Goal: Information Seeking & Learning: Find specific page/section

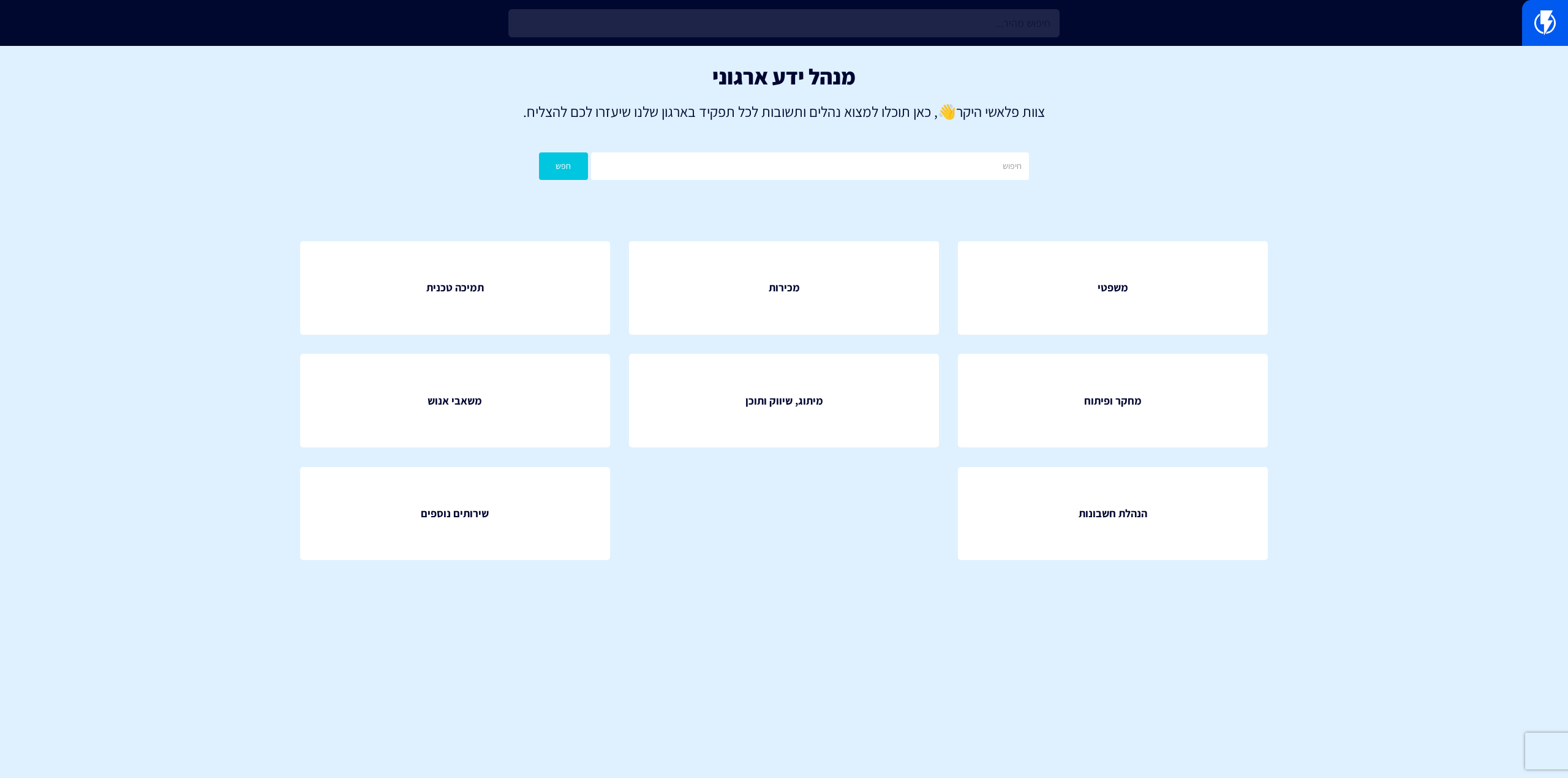
click at [903, 26] on input "text" at bounding box center [784, 23] width 552 height 28
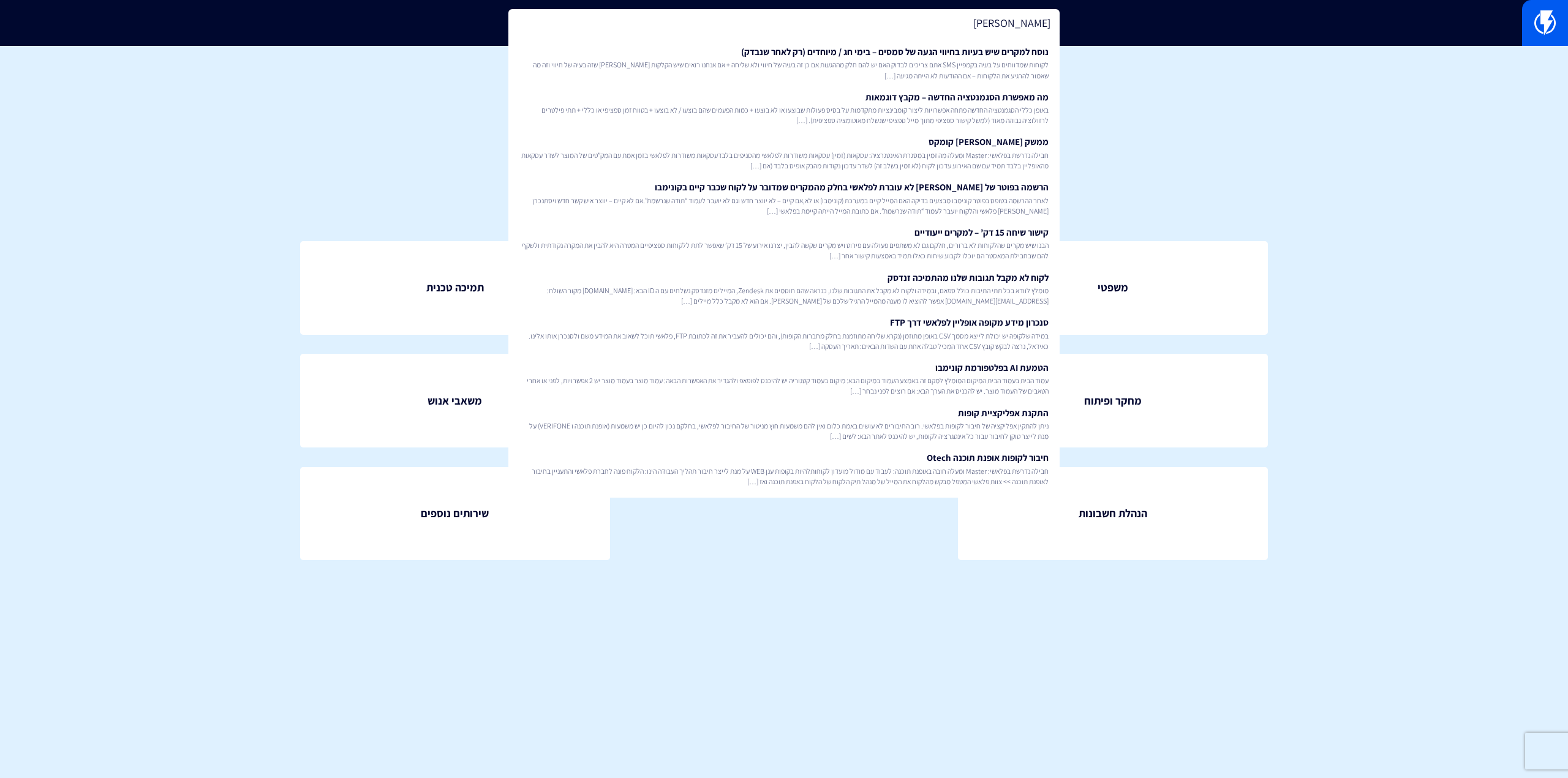
type input "מקסיקו"
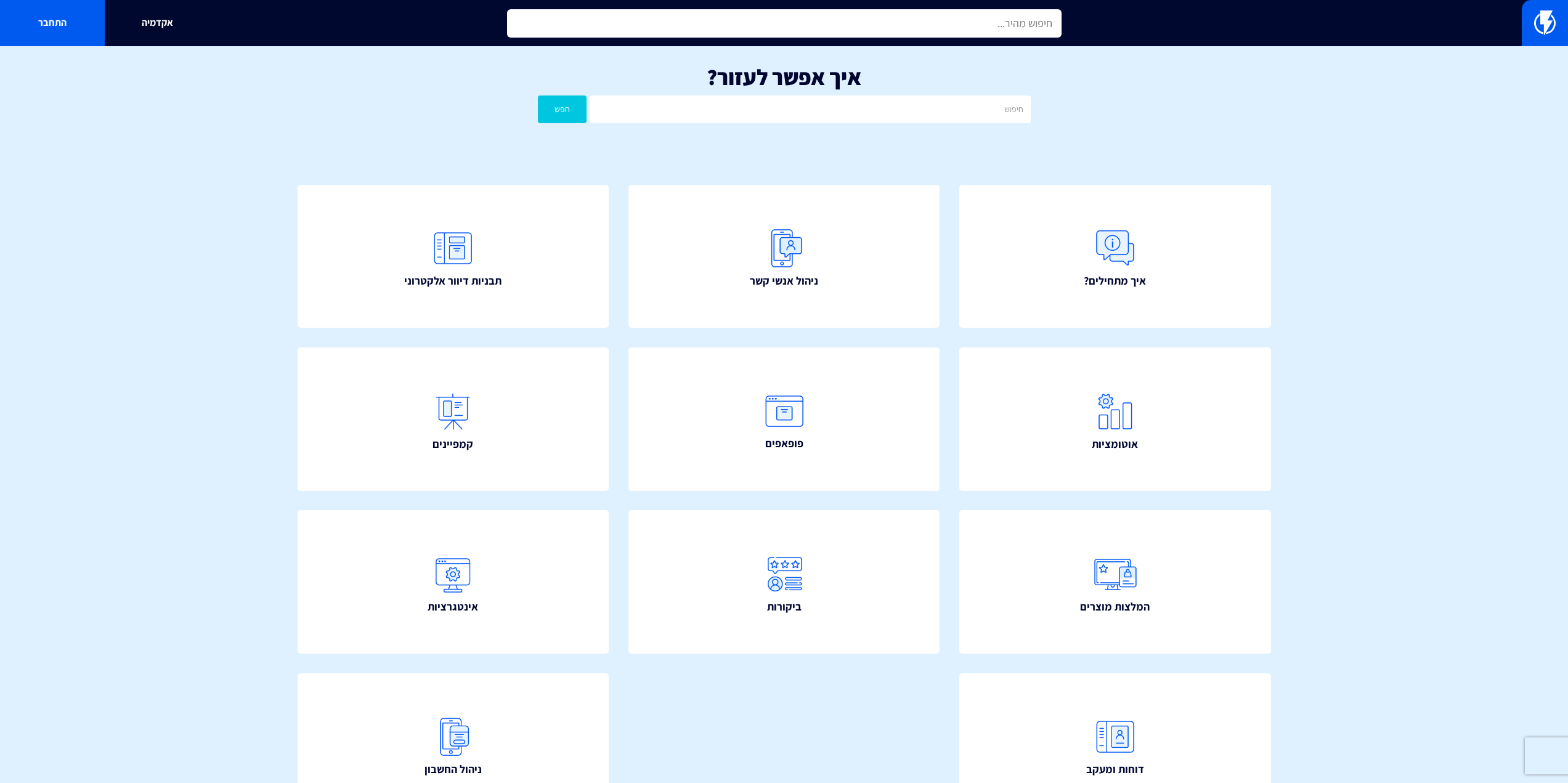
click at [659, 29] on input "text" at bounding box center [785, 23] width 555 height 29
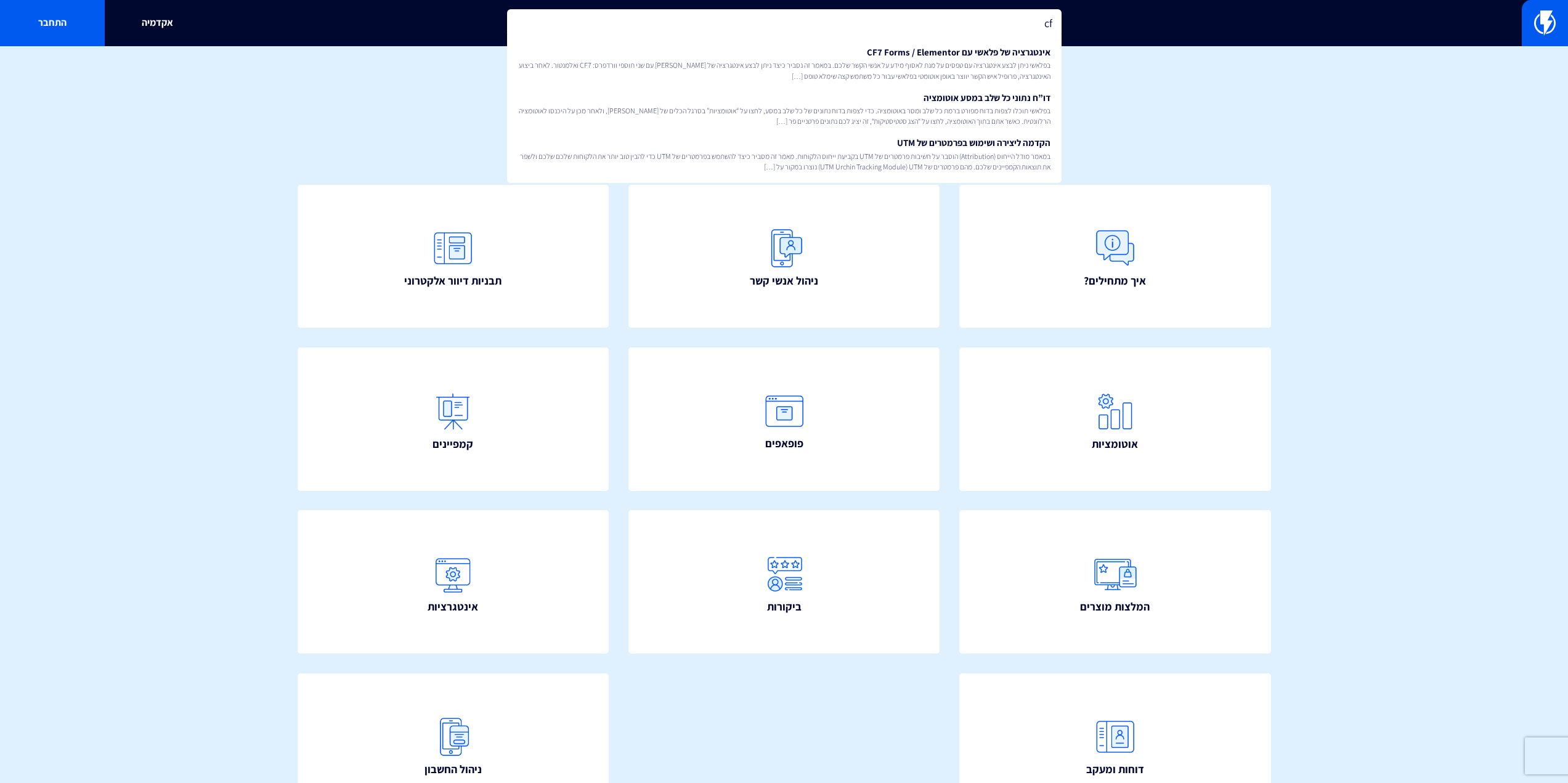
type input "c"
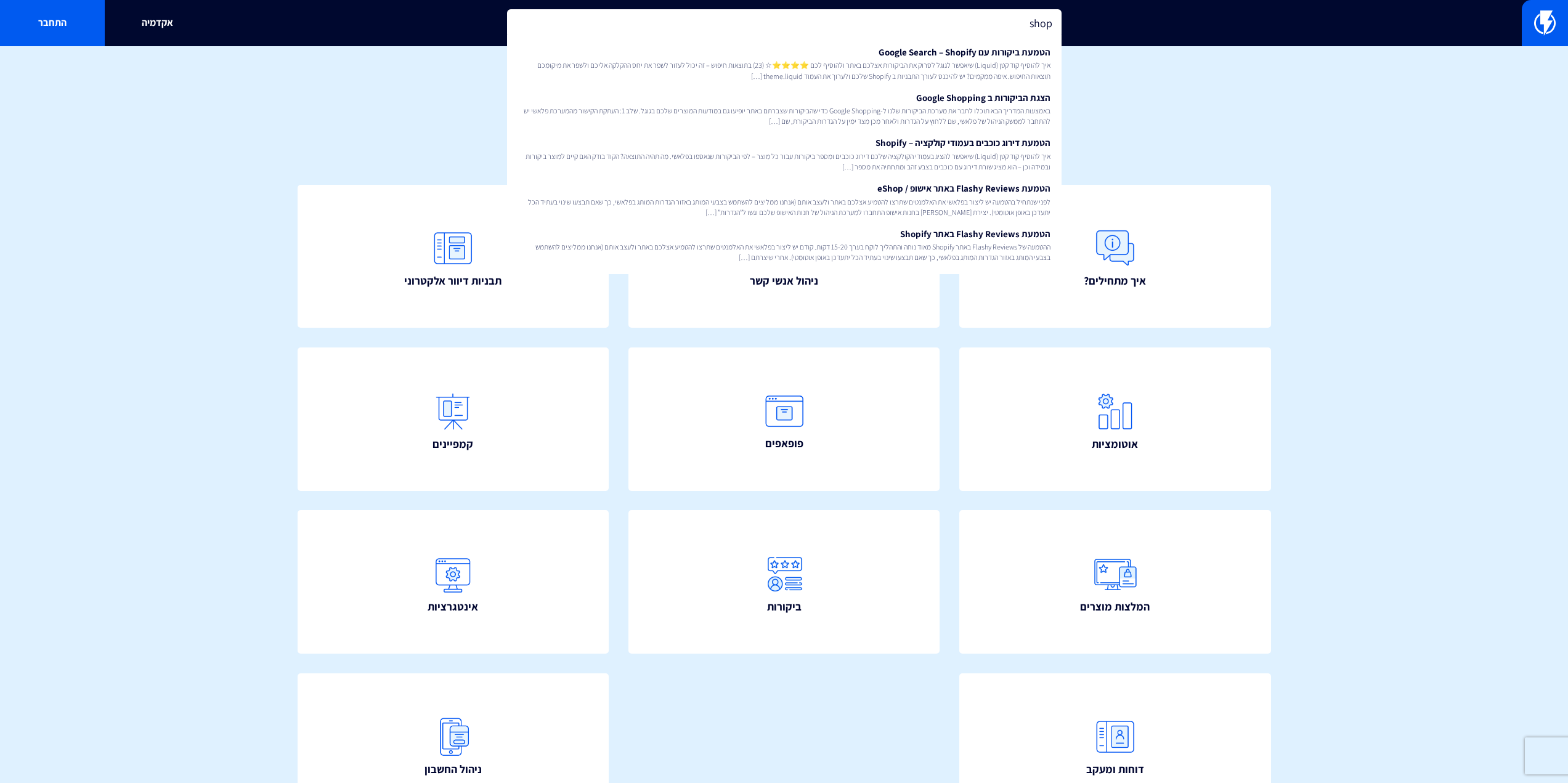
type input "shopf"
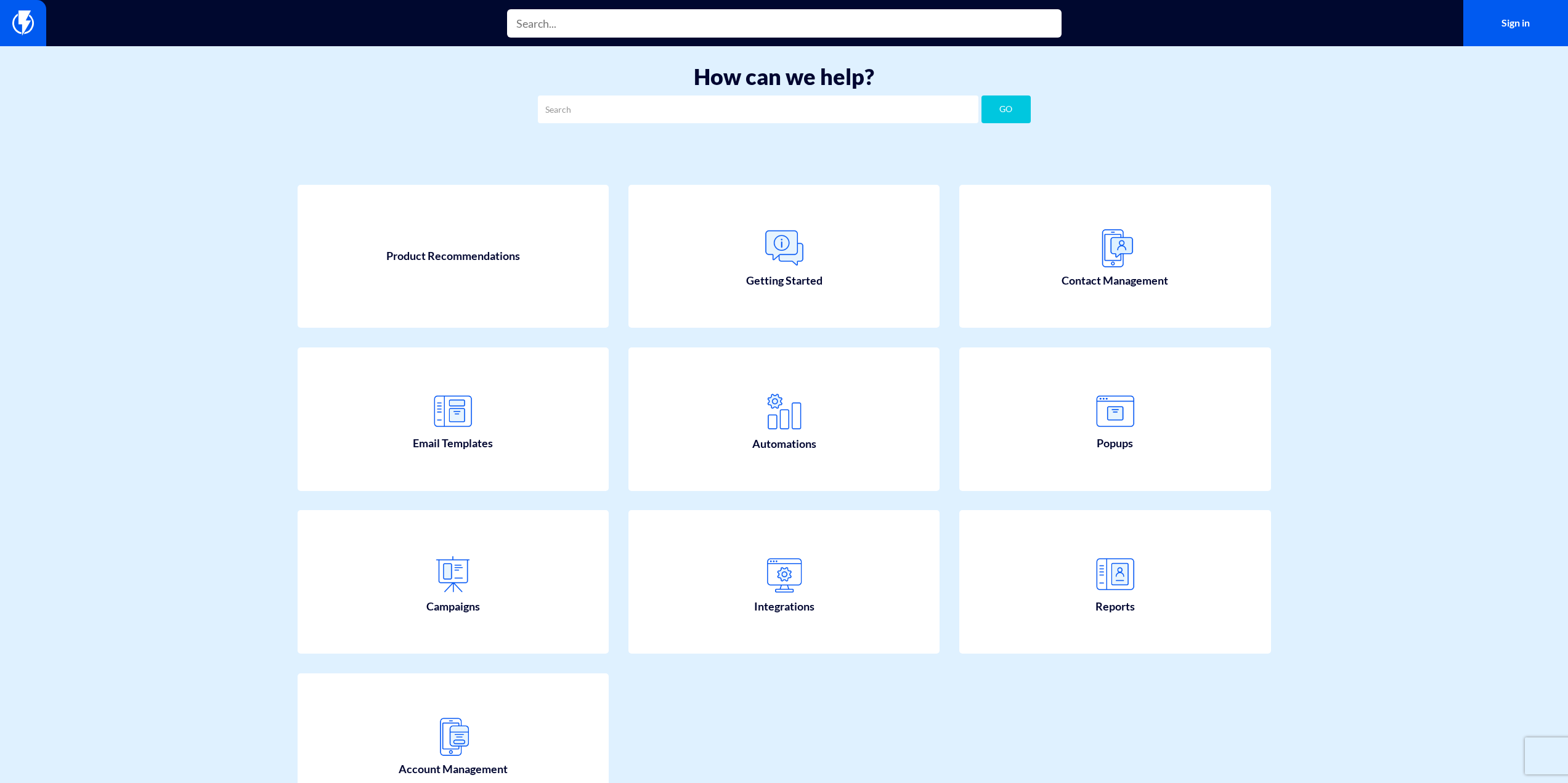
click at [750, 20] on input "text" at bounding box center [785, 23] width 555 height 29
type input "a"
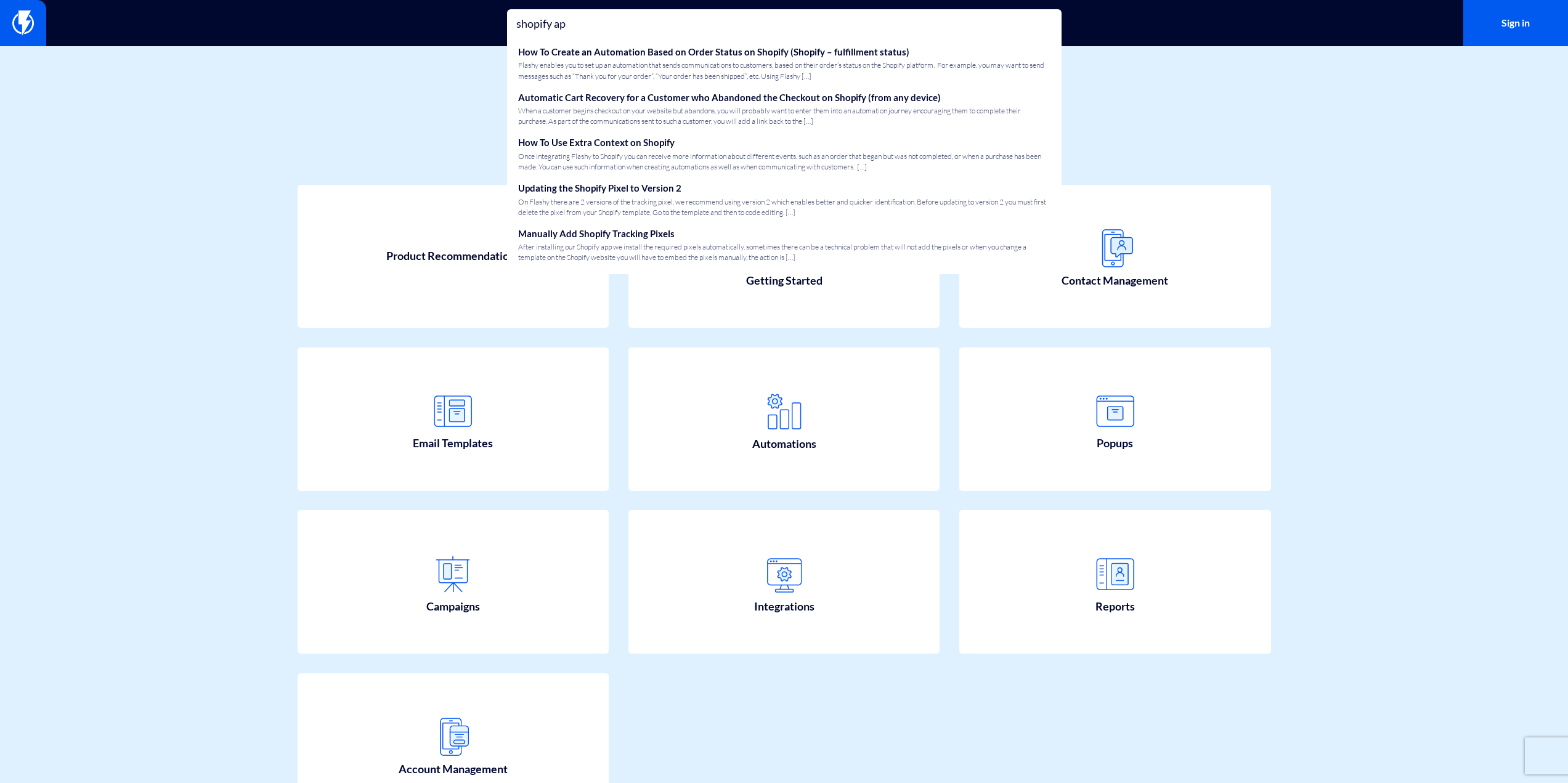
type input "shopify api"
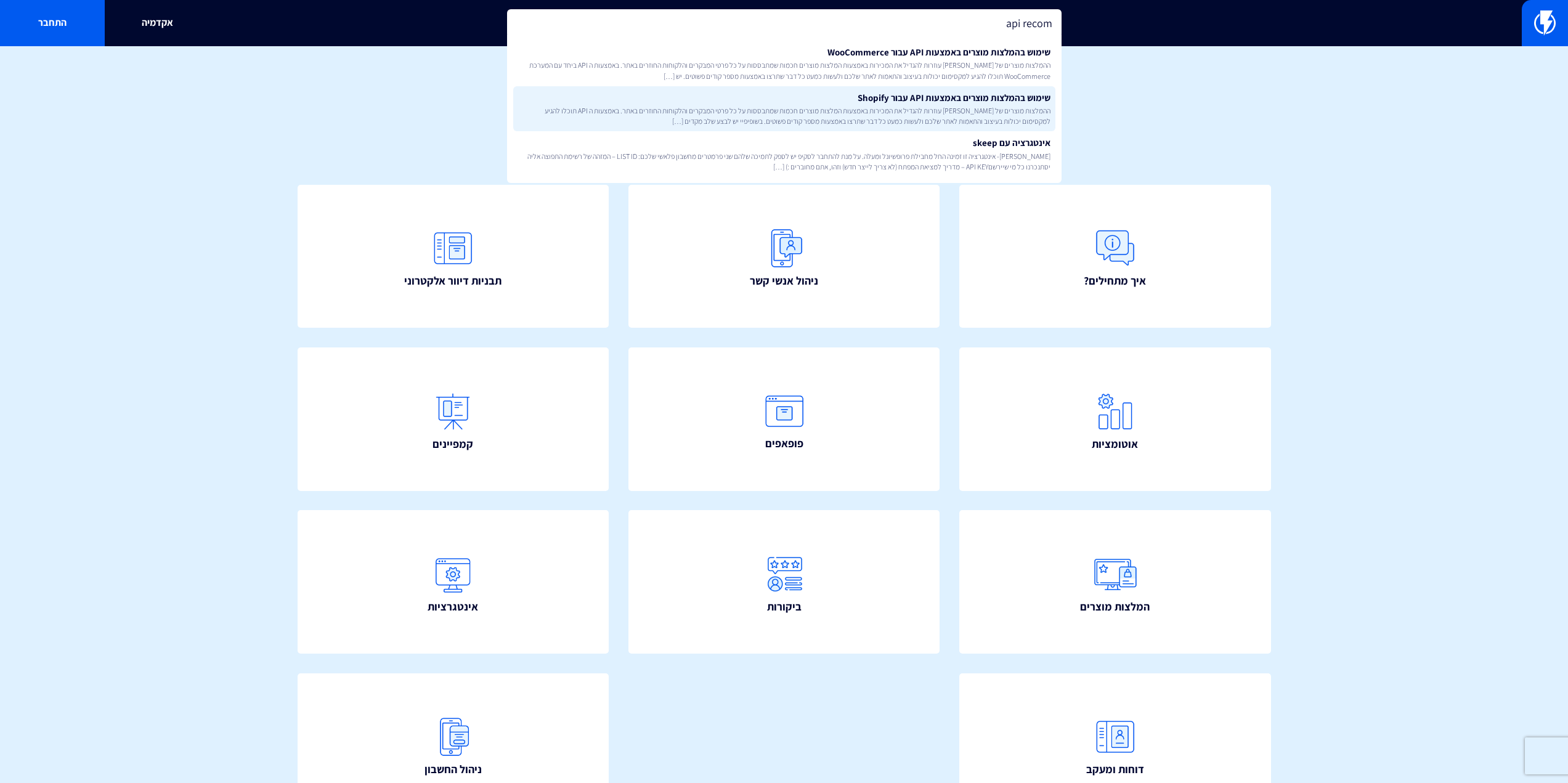
type input "api recom"
click at [790, 109] on span "ההמלצות מוצרים של פלאשי עוזרות להגדיל את המכירות באמצעות המלצות מוצרים חכמות שמ…" at bounding box center [784, 116] width 532 height 21
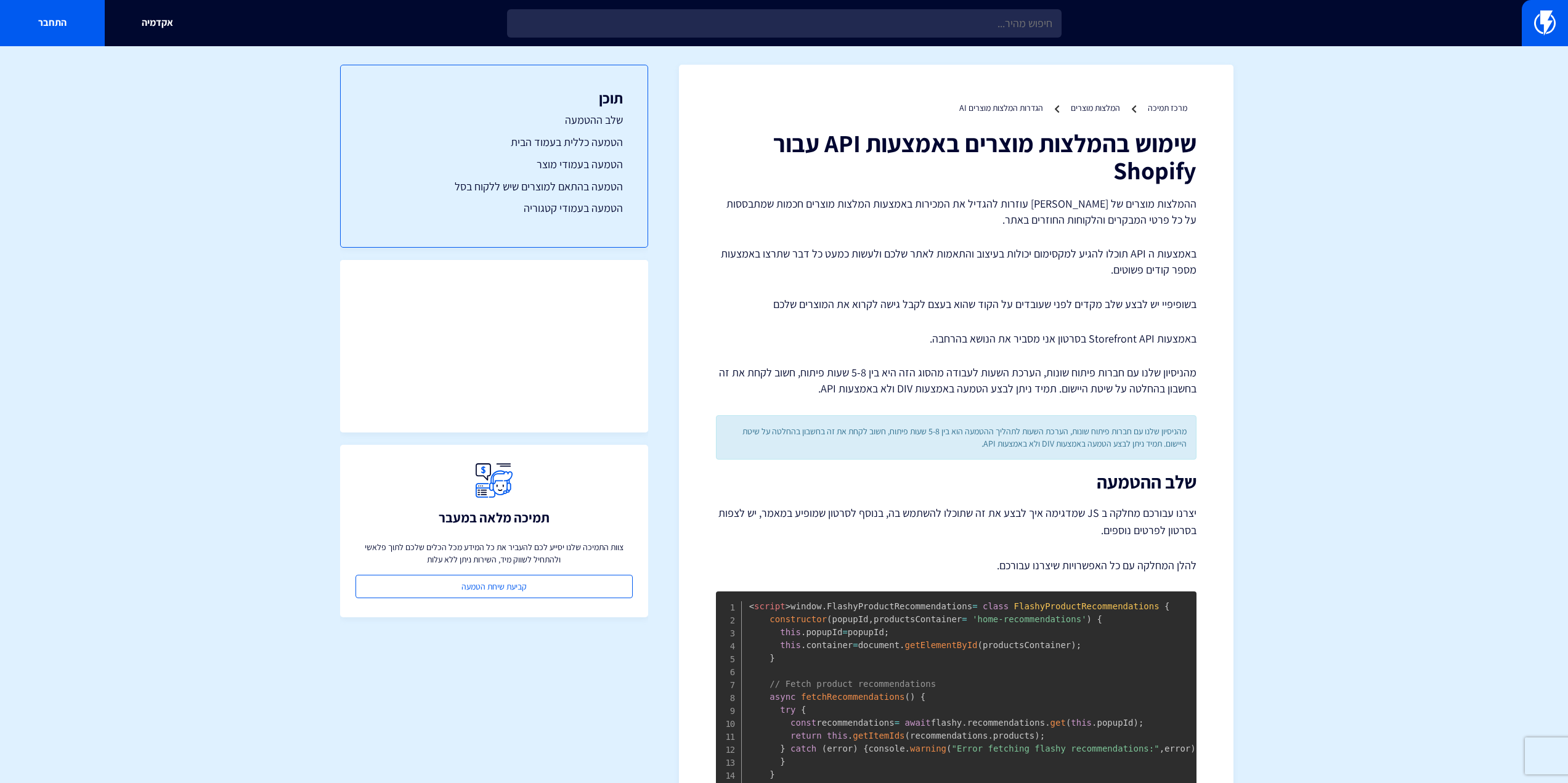
drag, startPoint x: 1278, startPoint y: 634, endPoint x: 1020, endPoint y: 201, distance: 504.0
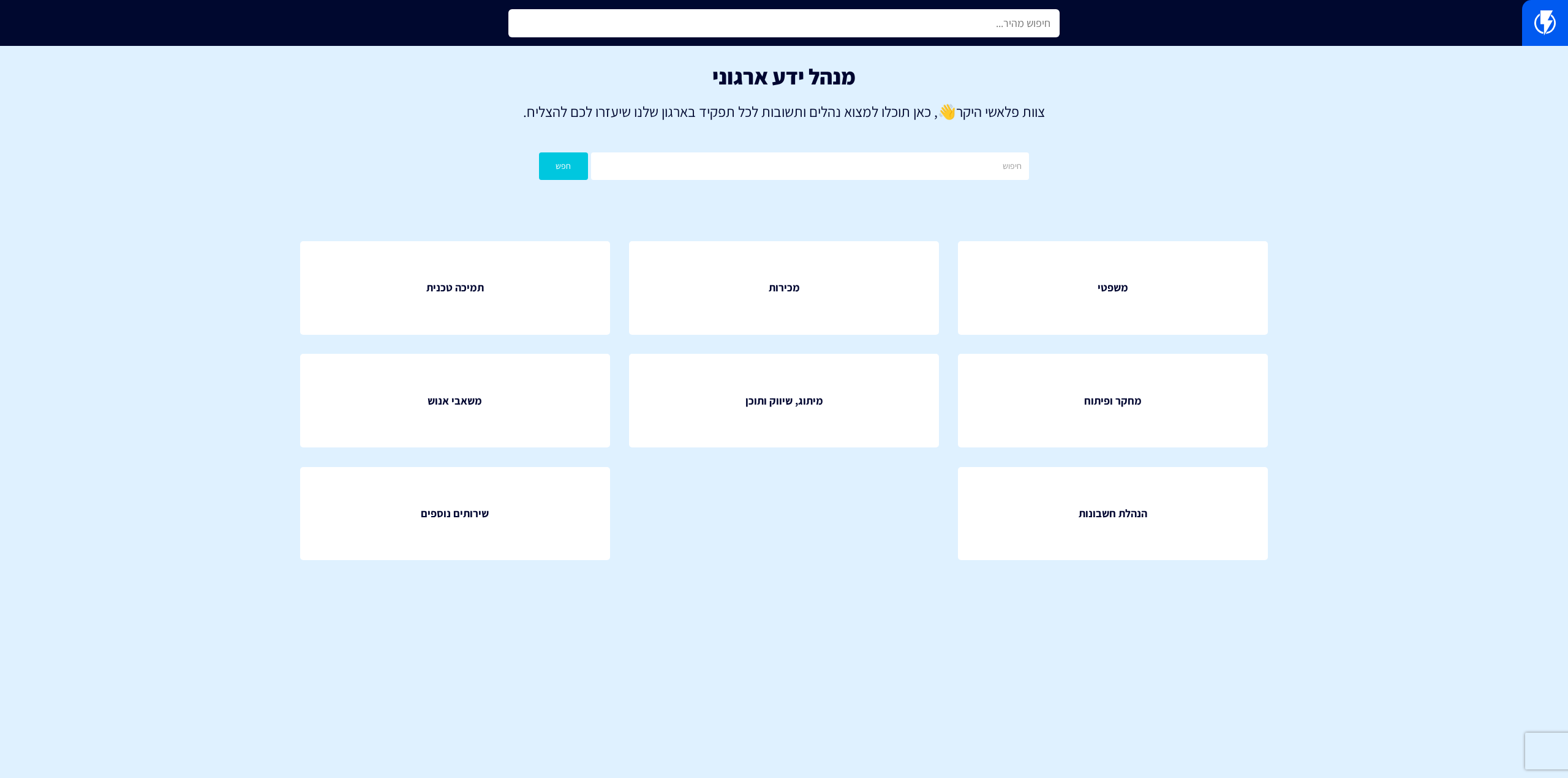
click at [710, 32] on input "text" at bounding box center [784, 23] width 552 height 28
type input "ק"
type input "SMS"
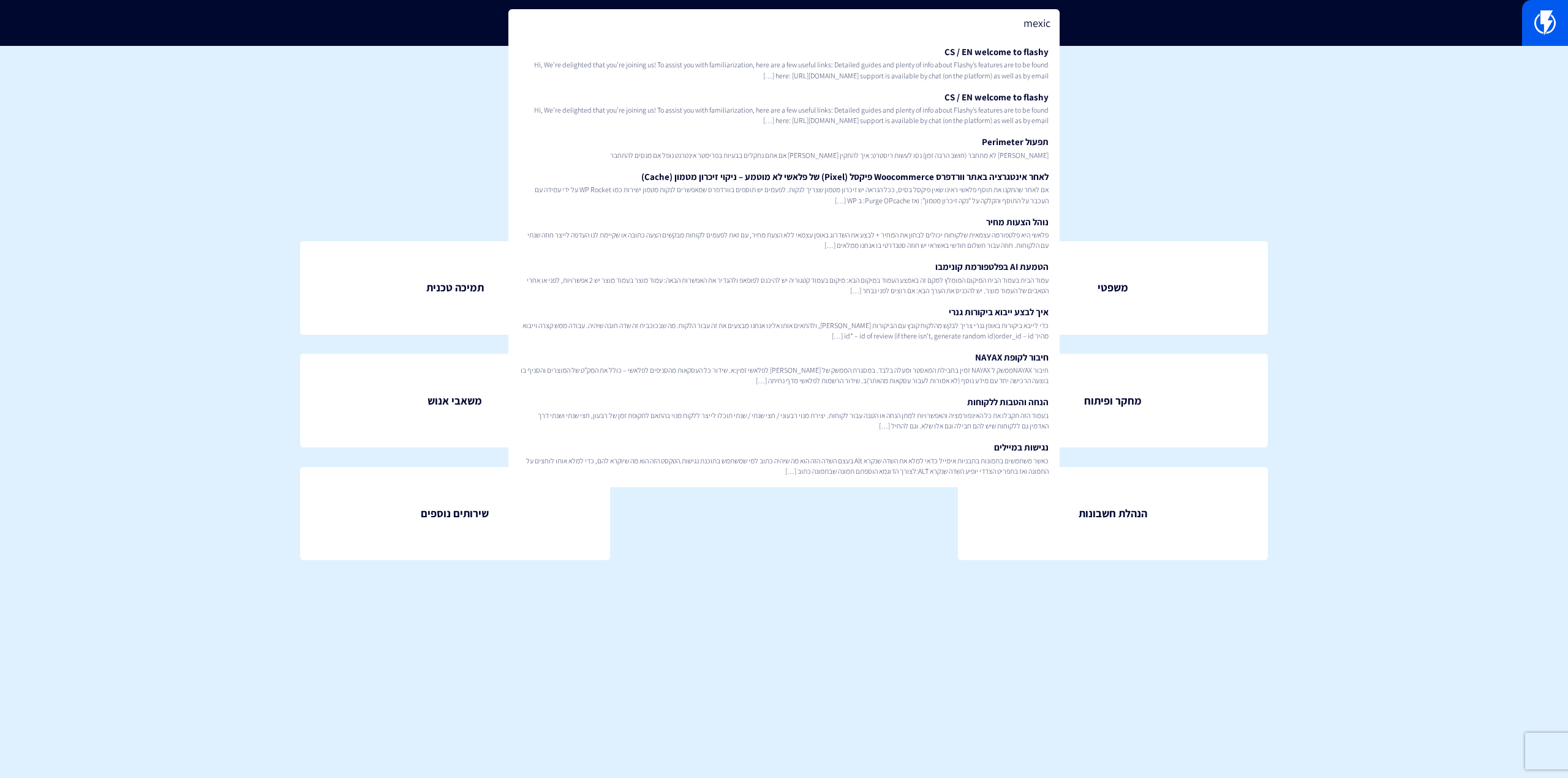
type input "mexico"
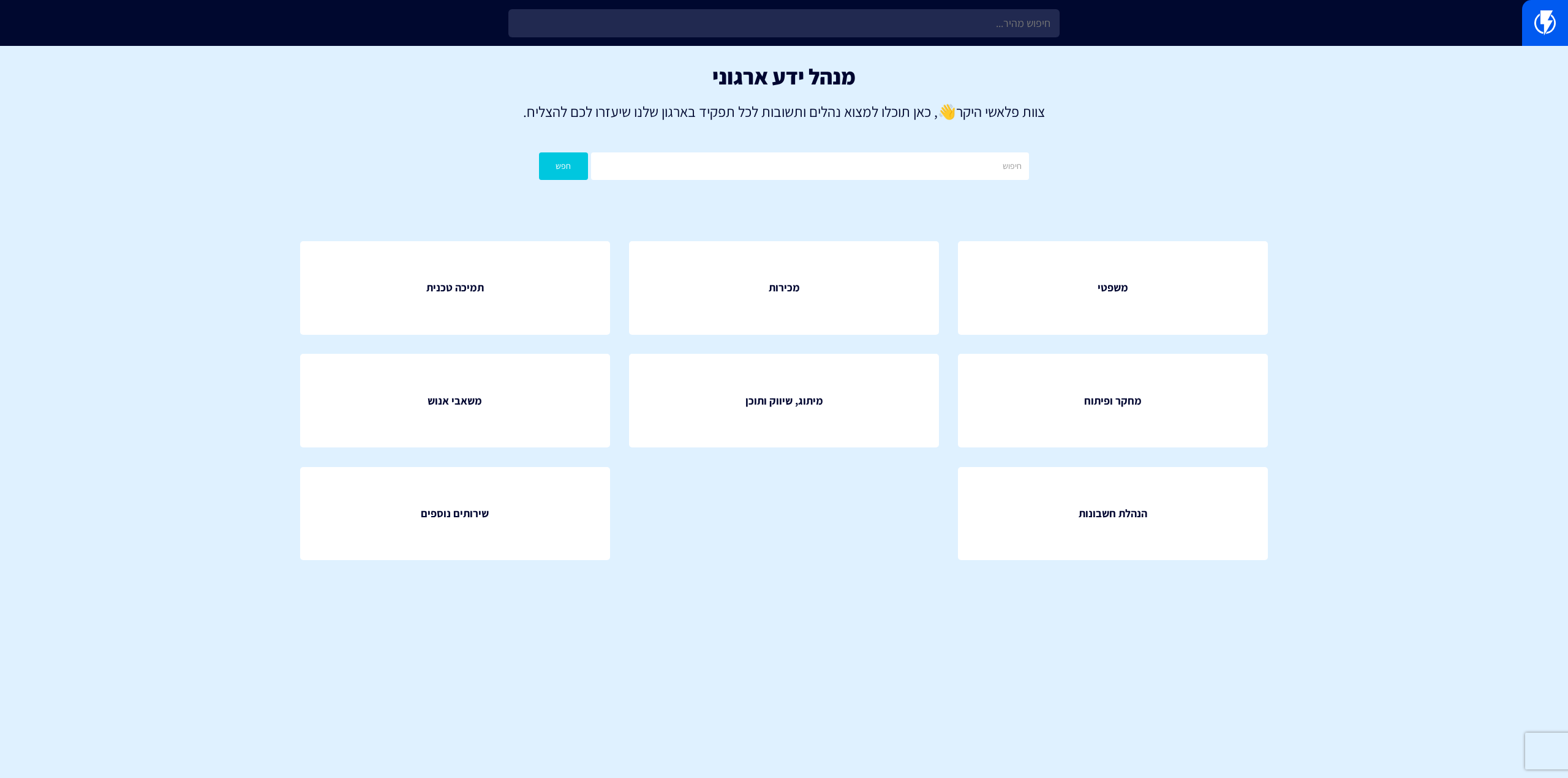
click at [756, 48] on div "מנהל ידע ארגוני צוות פלאשי היקר 👋 , כאן תוכלו למצוא נהלים ותשובות לכל תפקיד באר…" at bounding box center [784, 125] width 1568 height 159
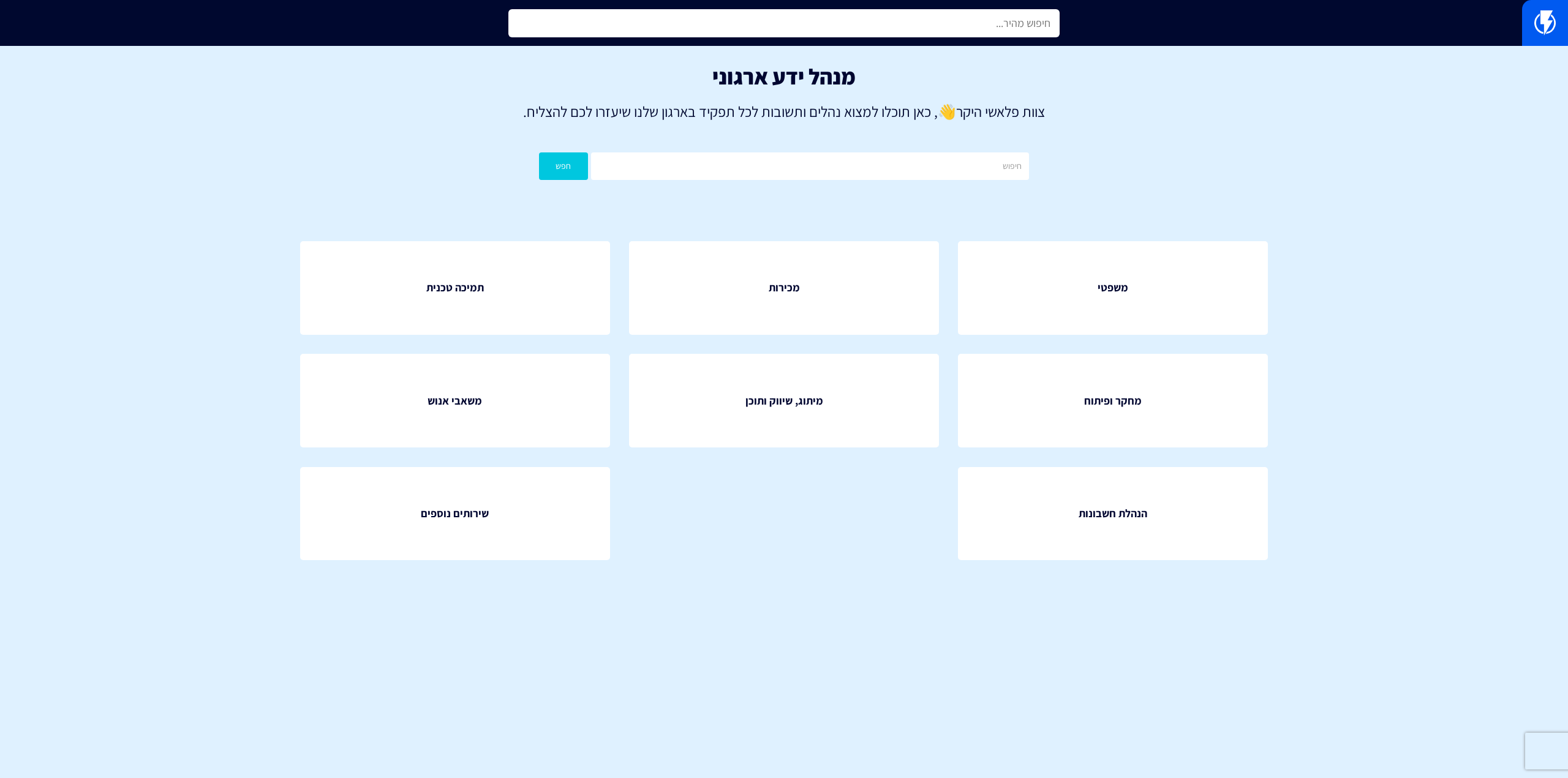
click at [763, 34] on input "text" at bounding box center [784, 23] width 552 height 28
click at [767, 29] on input "text" at bounding box center [784, 23] width 552 height 28
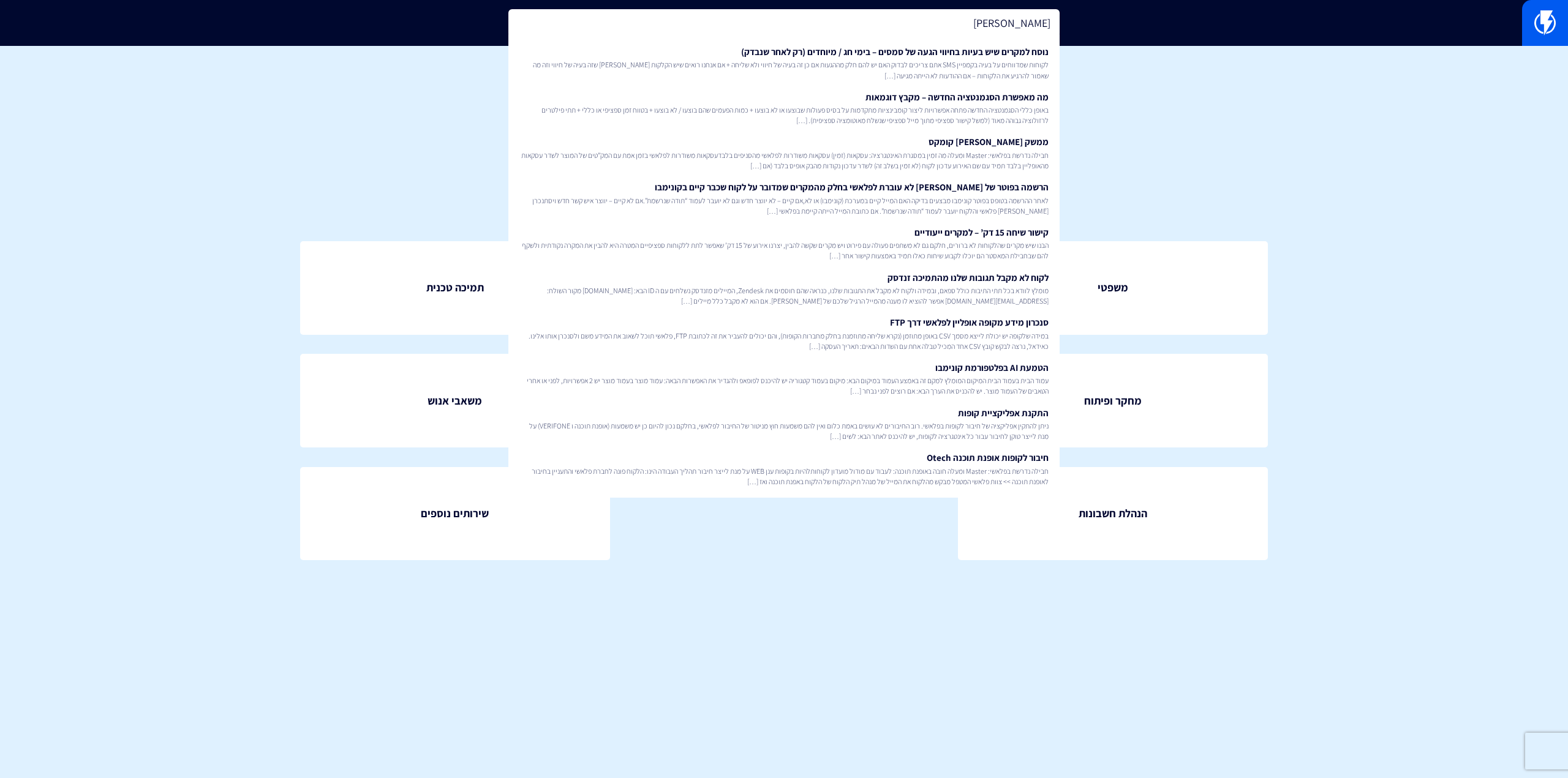
type input "מקסיקו"
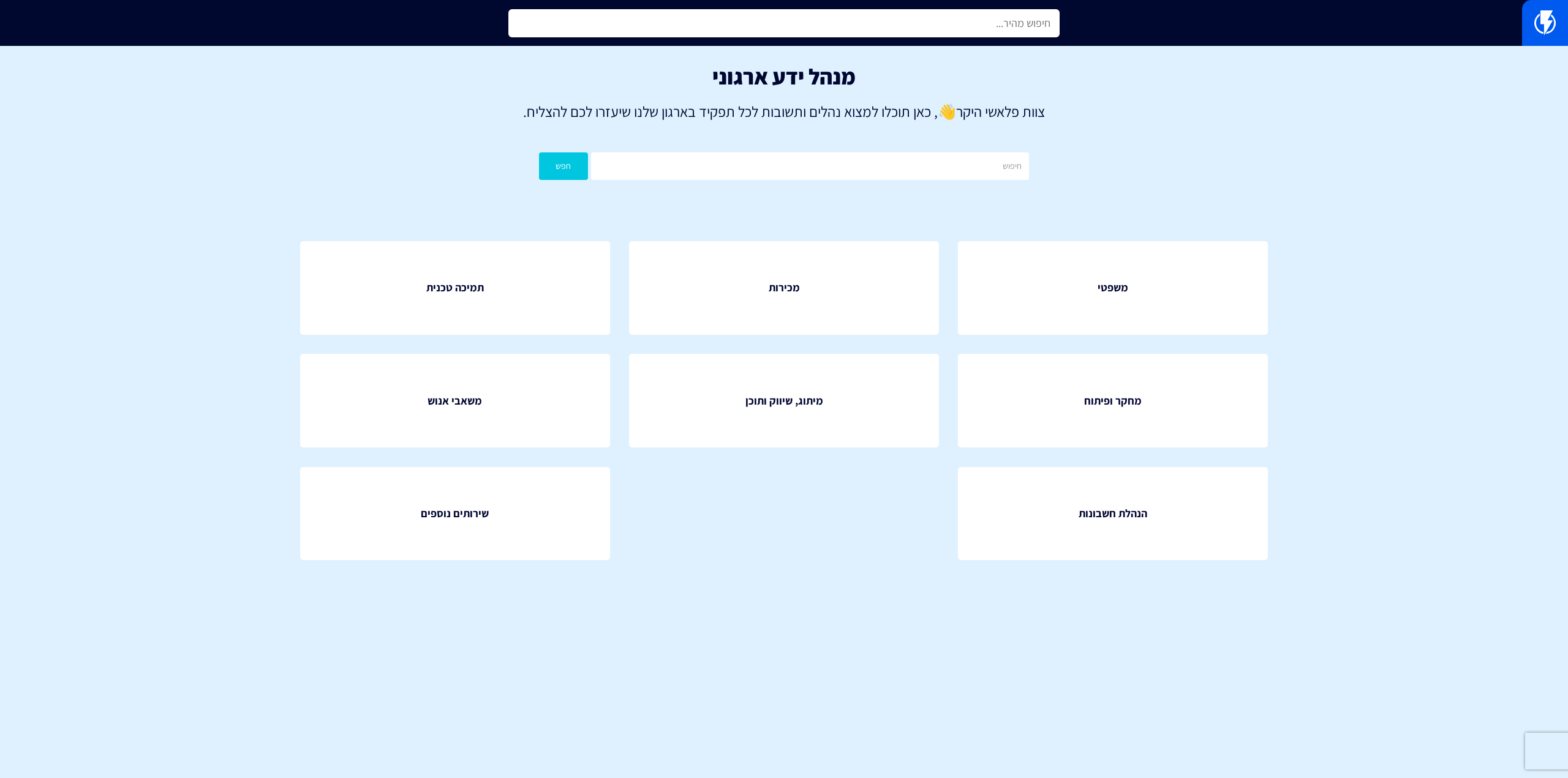
click at [925, 30] on input "text" at bounding box center [784, 23] width 552 height 28
type input "f"
type input "כ"
type input "f"
type input "כ"
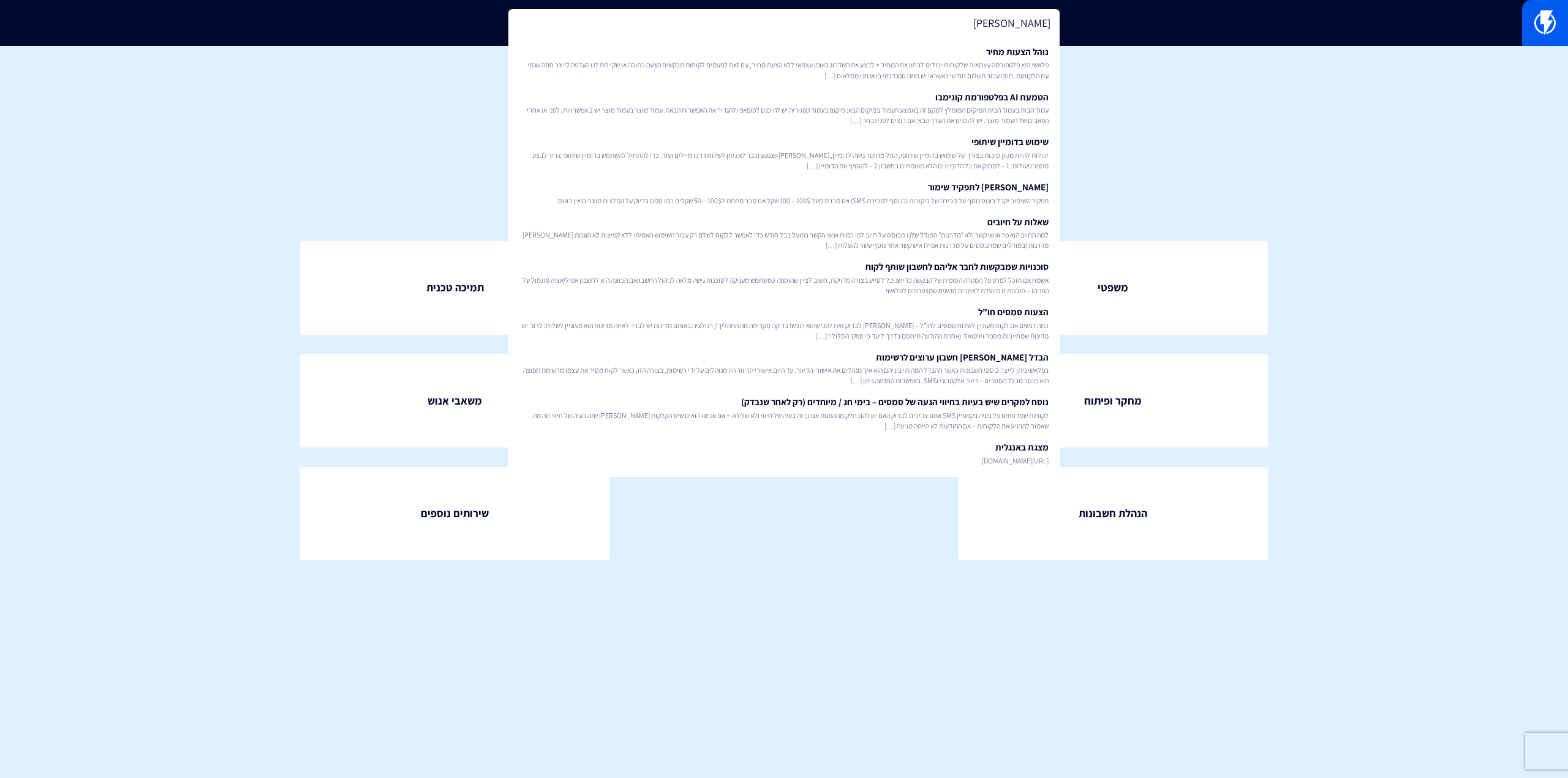
type input "מ"
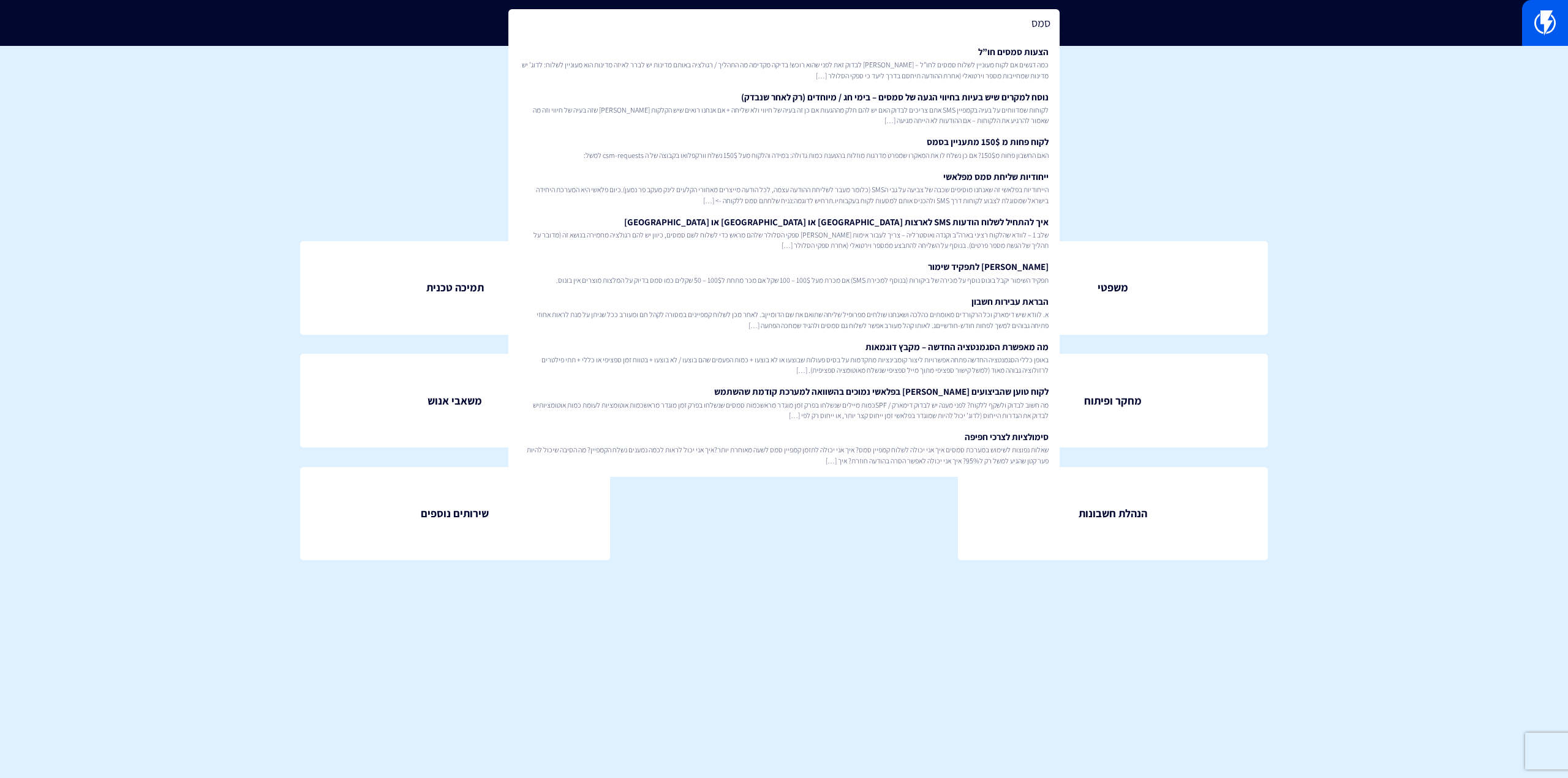
click at [975, 21] on input "סמס" at bounding box center [784, 23] width 552 height 28
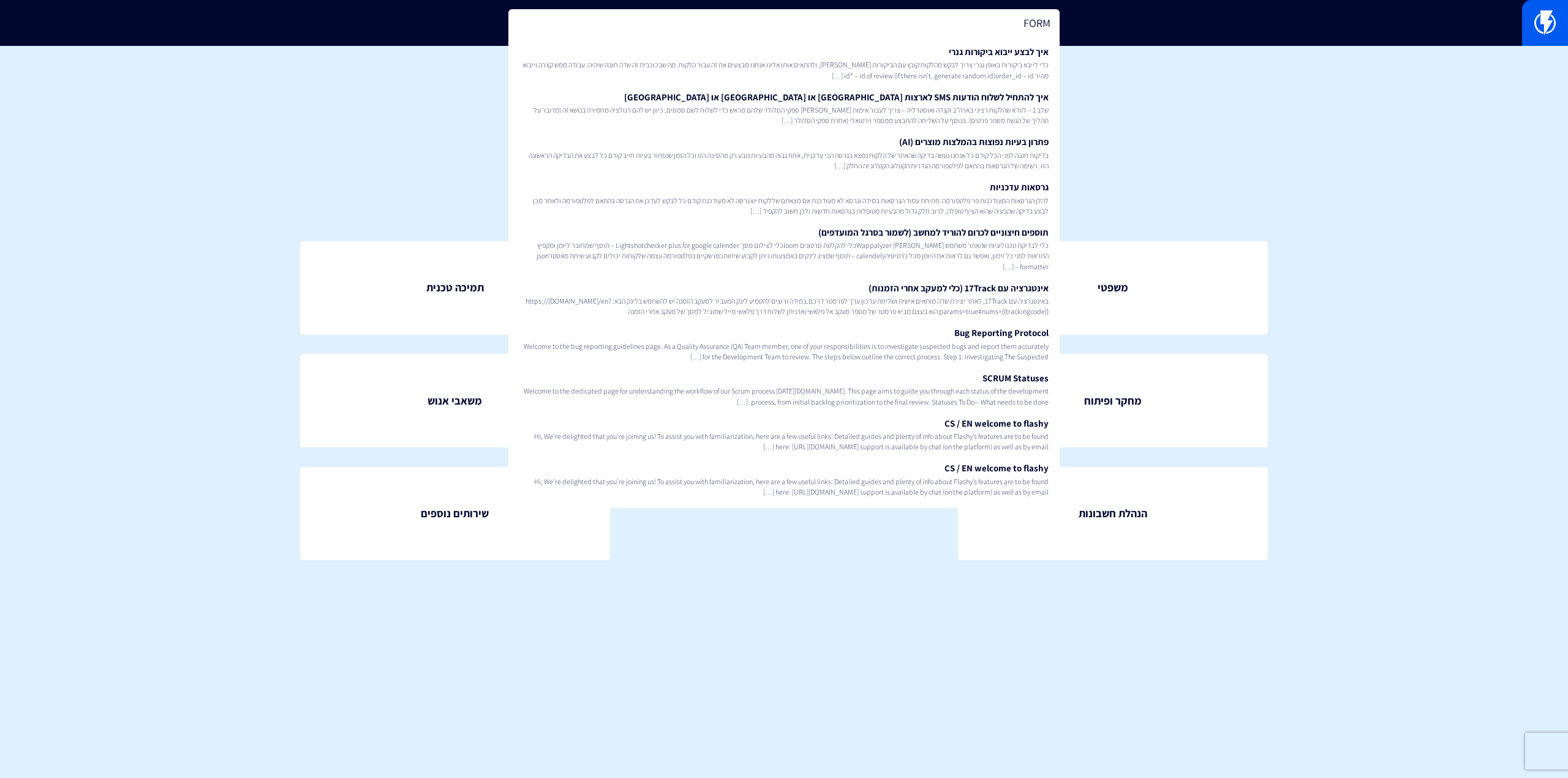
type input "מ"
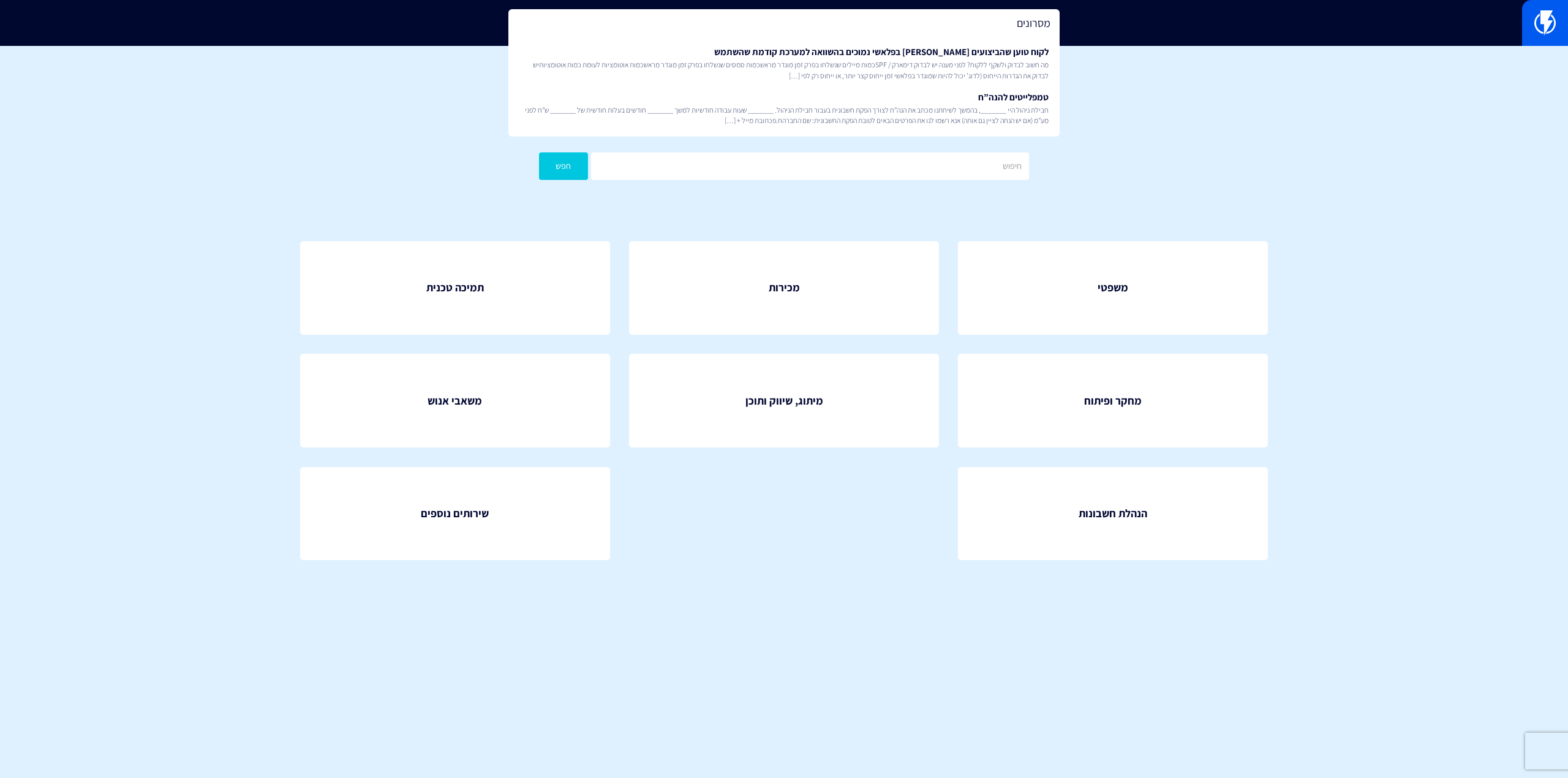
type input "מסרוניםש"
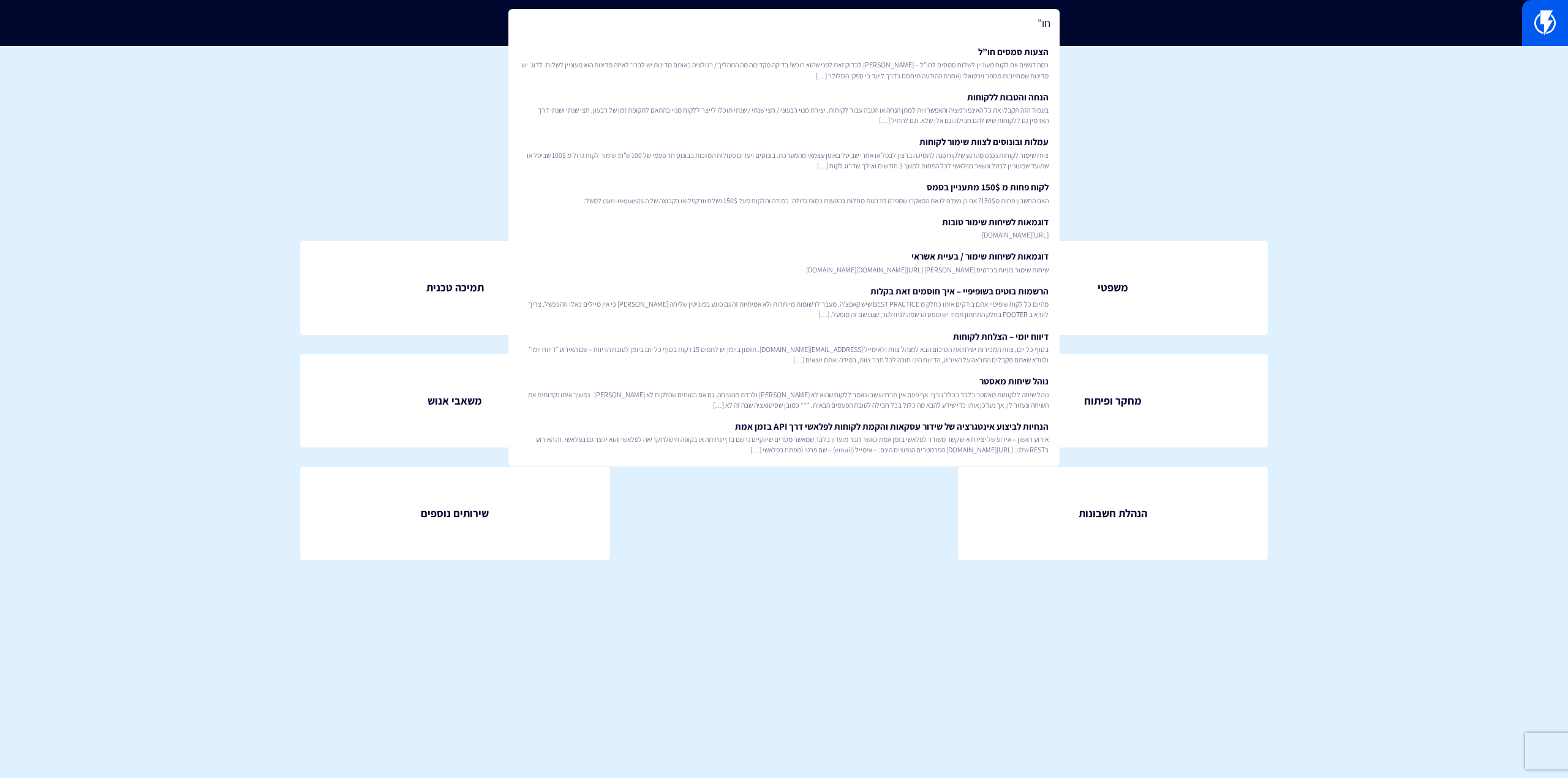
type input "חו"ל"
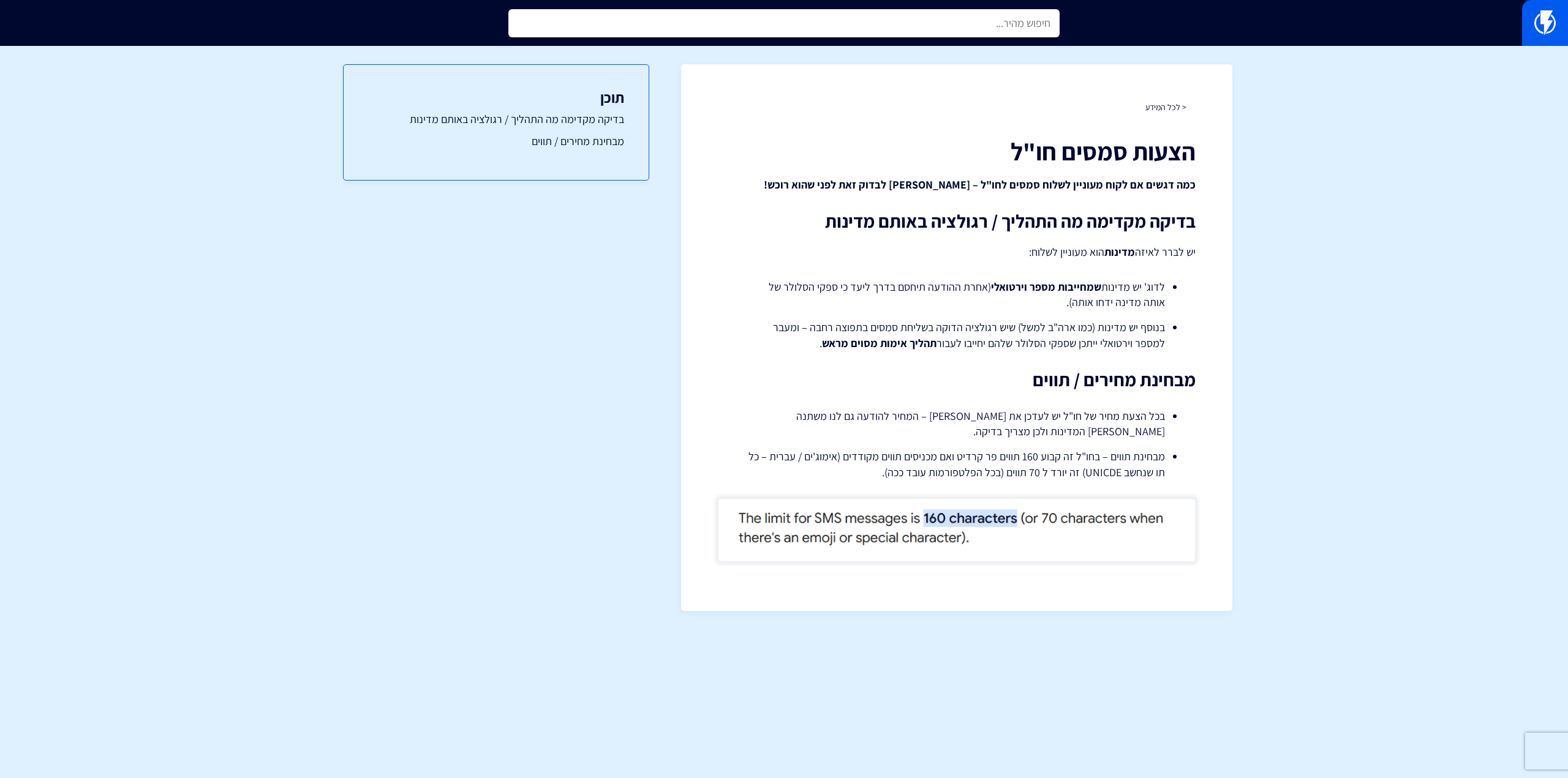
click at [1015, 25] on input "text" at bounding box center [784, 23] width 552 height 28
type input "virtual n"
click at [918, 35] on input "text" at bounding box center [784, 23] width 552 height 28
paste input "https://flashy.app/internal/%D7%94%D7%A6%D7%A2%D7%95%D7%AA-%D7%A1%D7%9E%D7%A1%D…"
type input "virt"
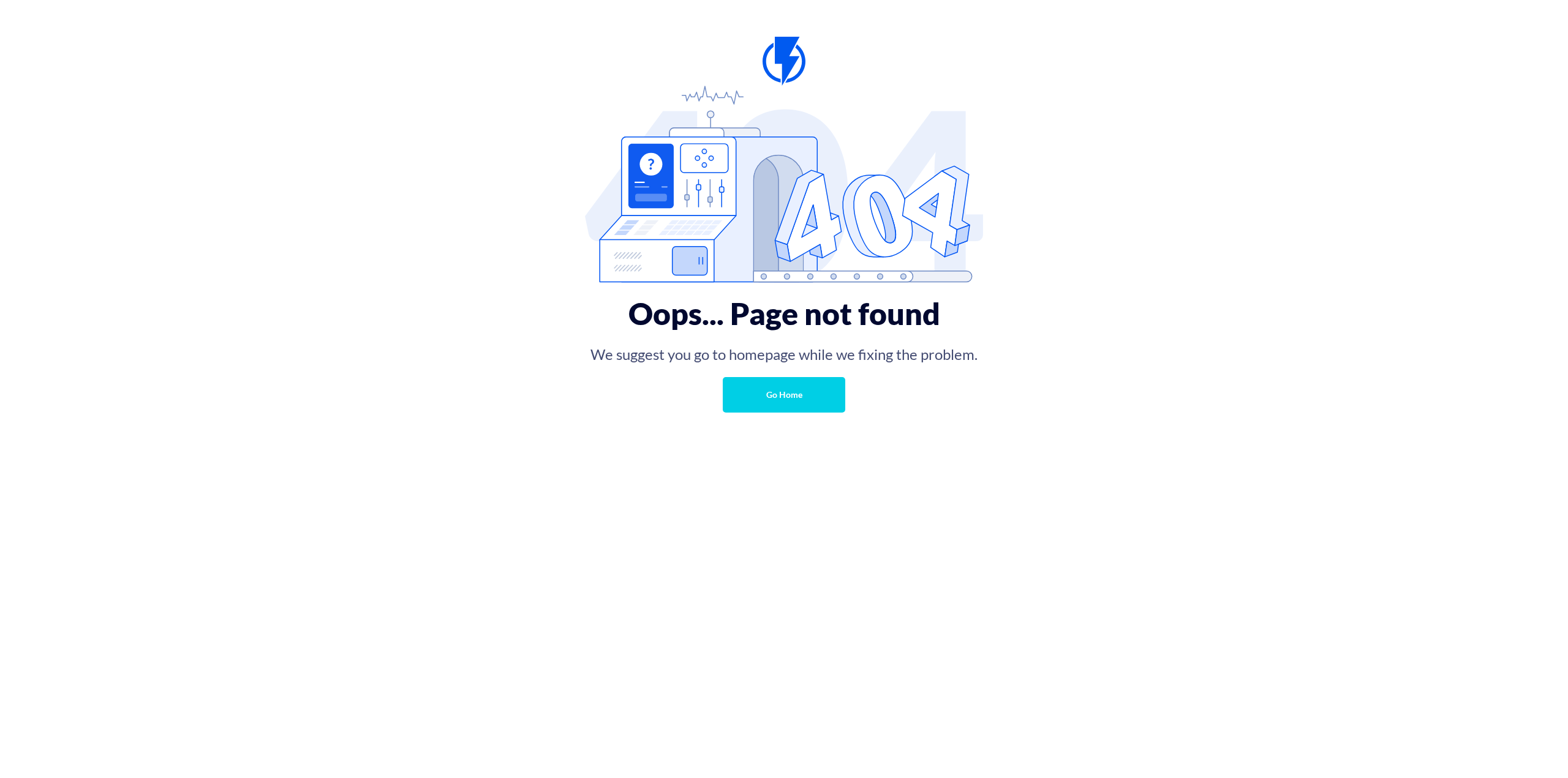
click at [827, 405] on link "Go Home" at bounding box center [784, 394] width 123 height 36
